Goal: Transaction & Acquisition: Purchase product/service

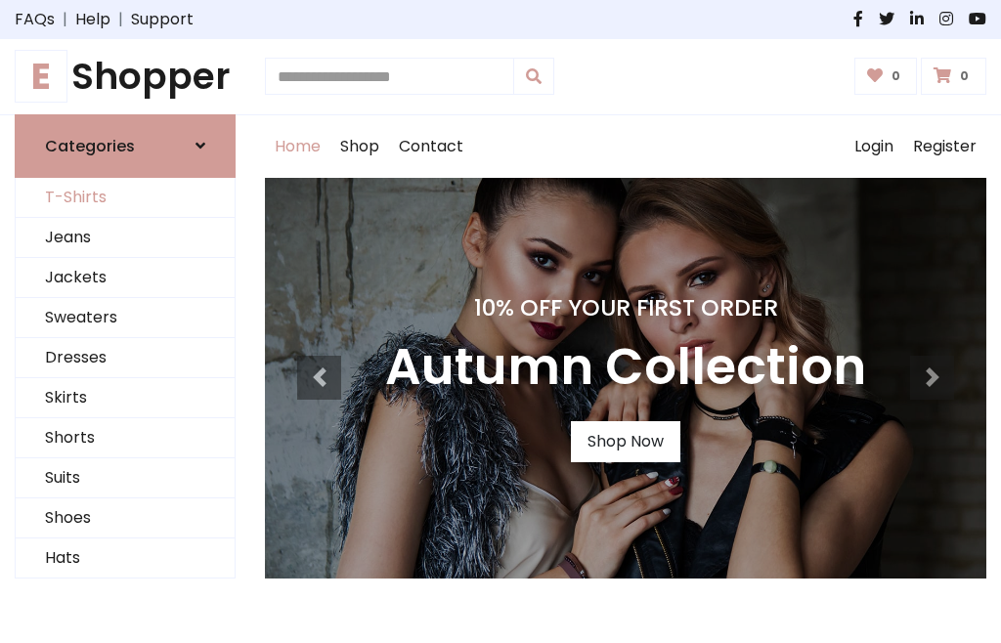
click at [125, 198] on link "T-Shirts" at bounding box center [125, 198] width 219 height 40
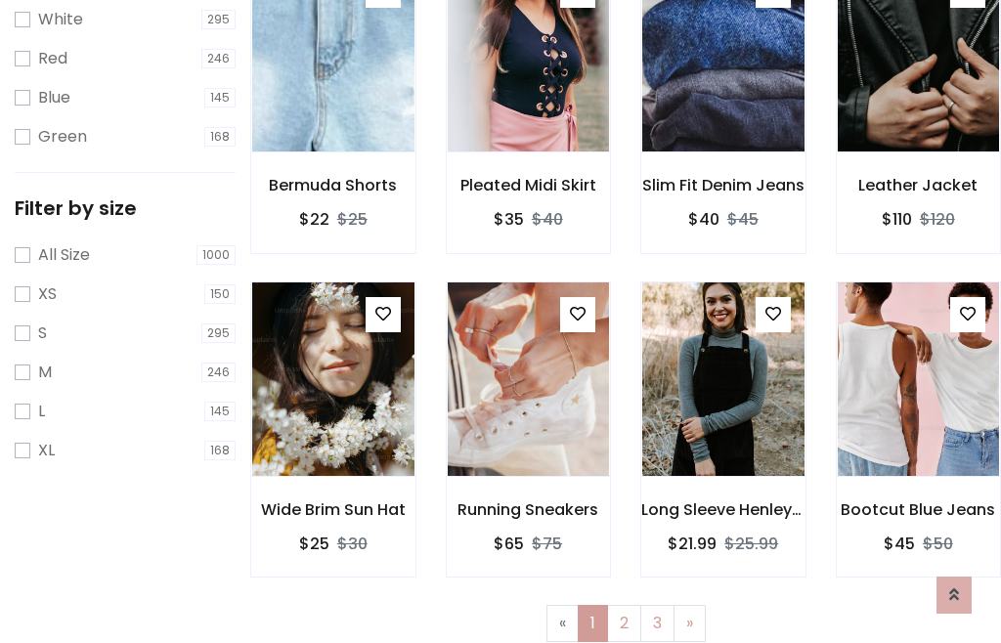
scroll to position [35, 0]
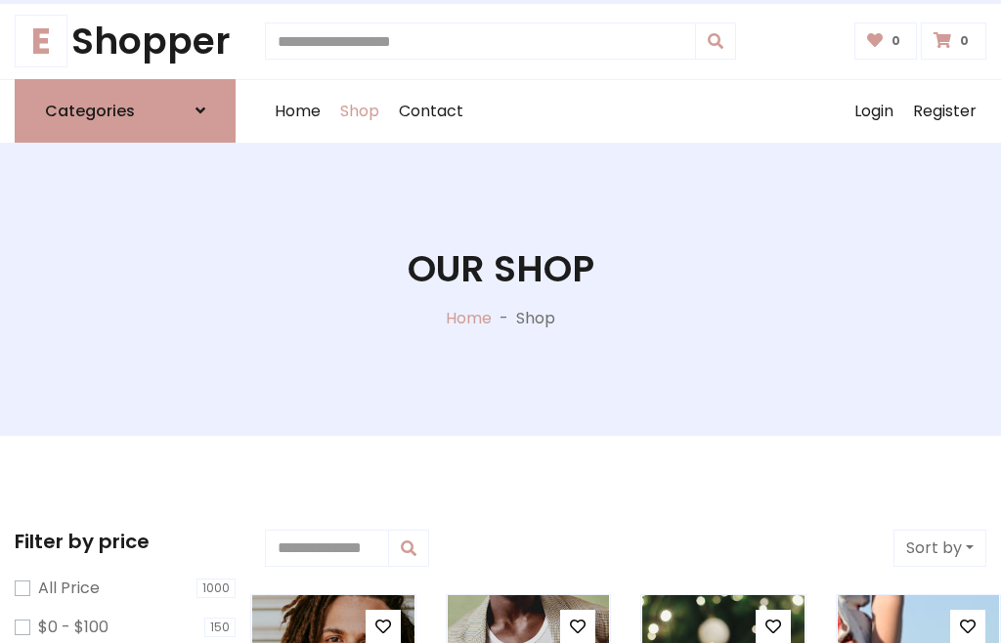
click at [501, 288] on h1 "Our Shop" at bounding box center [501, 269] width 187 height 44
click at [626, 110] on div "Home Shop Contact Log out Login Register" at bounding box center [626, 111] width 722 height 63
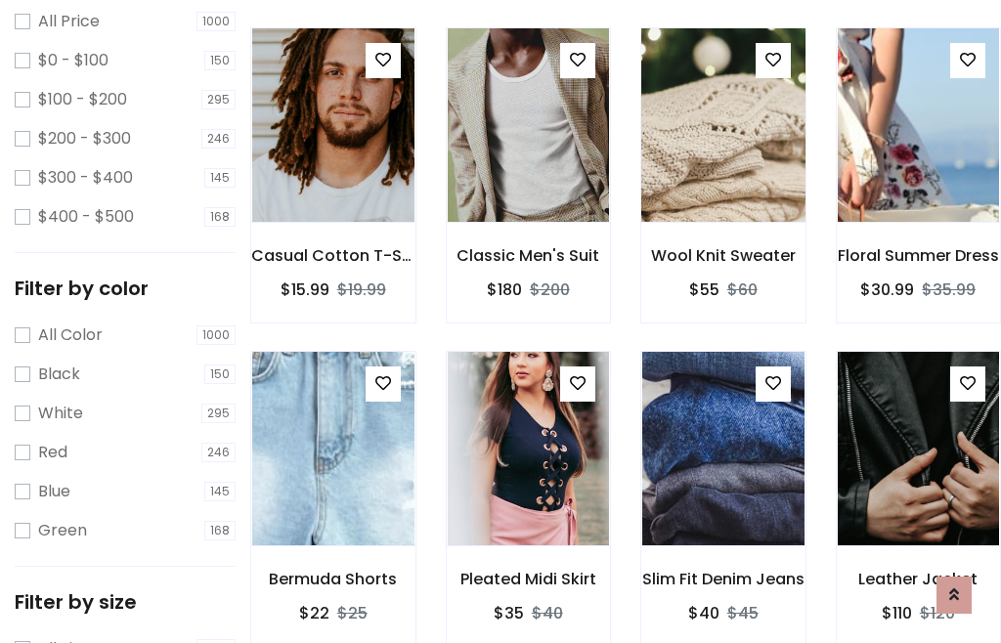
click at [723, 160] on img at bounding box center [723, 124] width 195 height 469
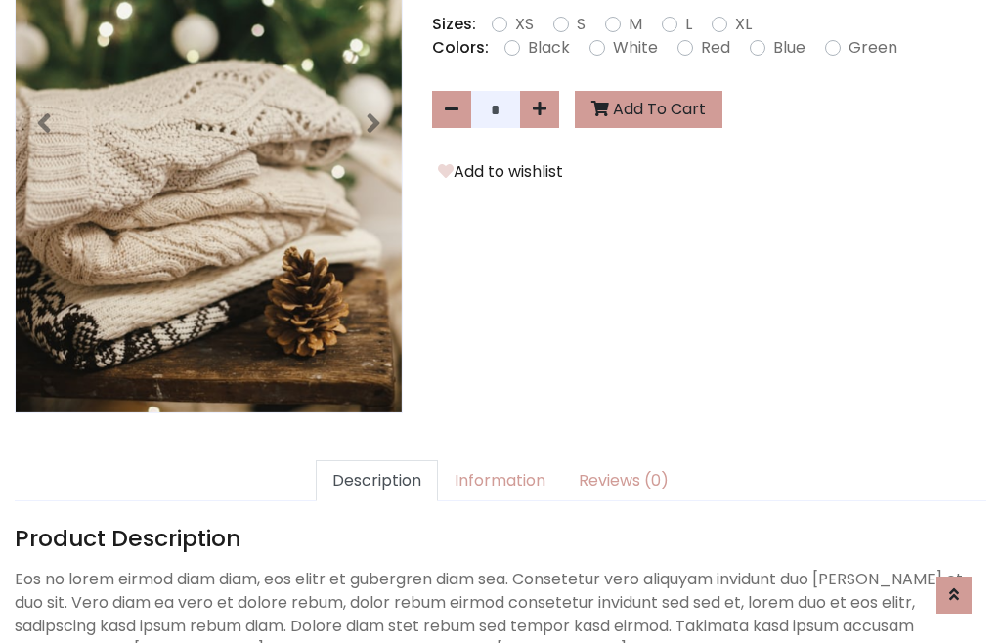
scroll to position [478, 0]
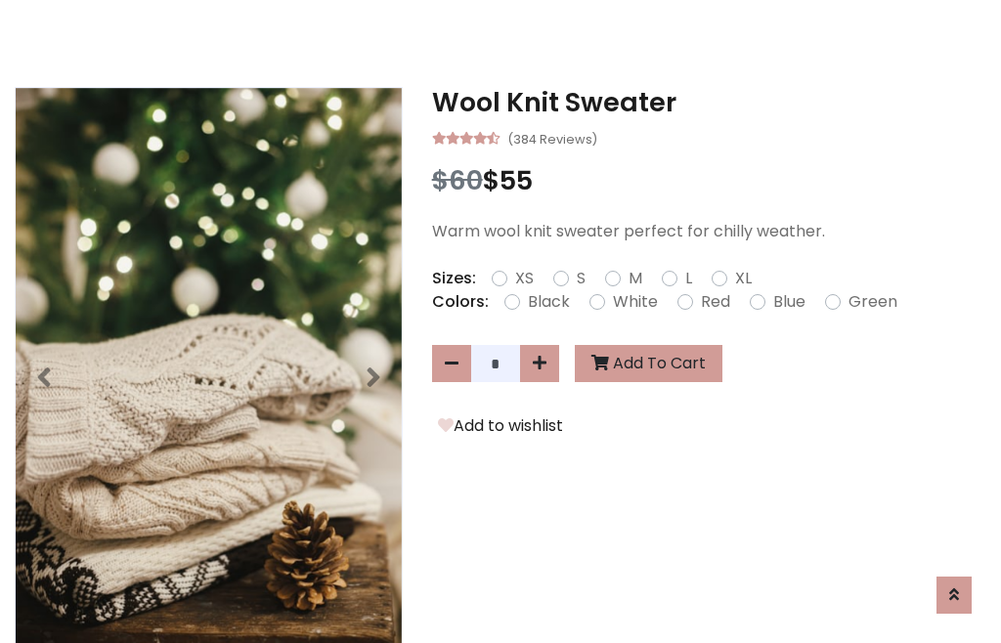
click at [709, 102] on h3 "Wool Knit Sweater" at bounding box center [709, 102] width 554 height 31
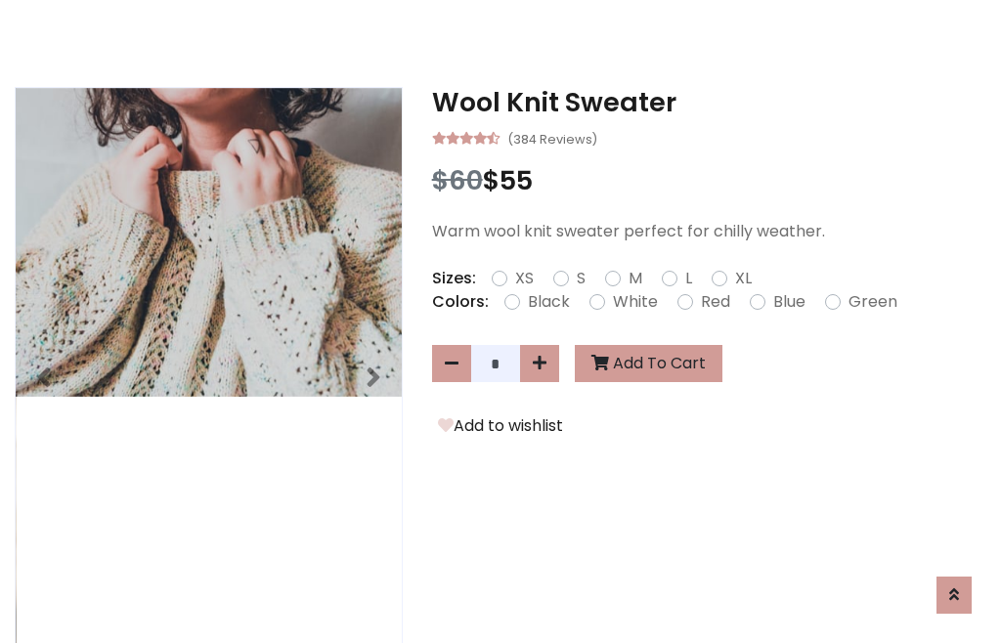
click at [709, 102] on h3 "Wool Knit Sweater" at bounding box center [709, 102] width 554 height 31
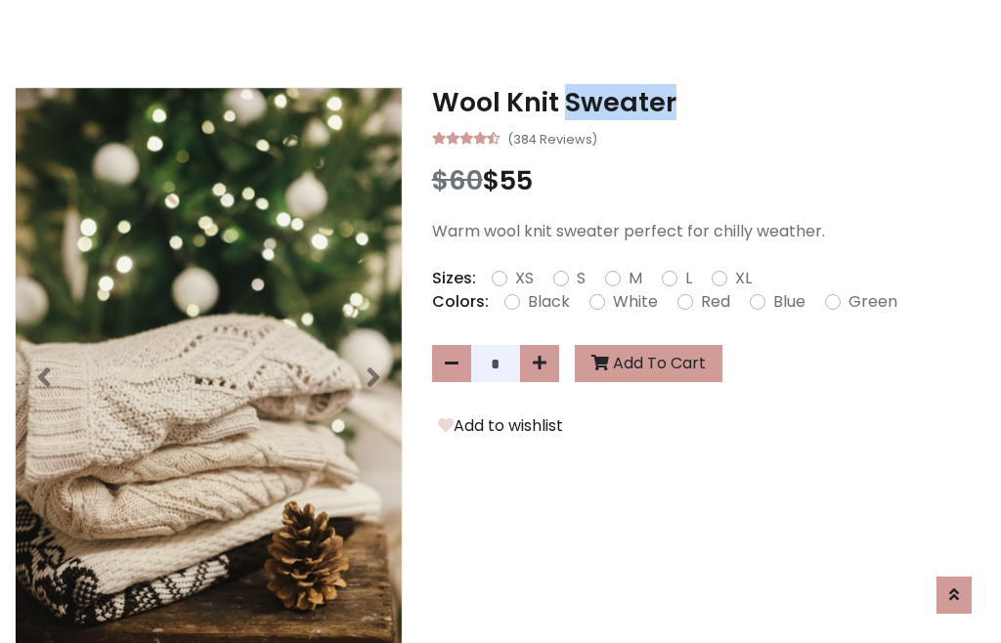
click at [709, 102] on h3 "Wool Knit Sweater" at bounding box center [709, 102] width 554 height 31
